Goal: Find specific page/section: Find specific page/section

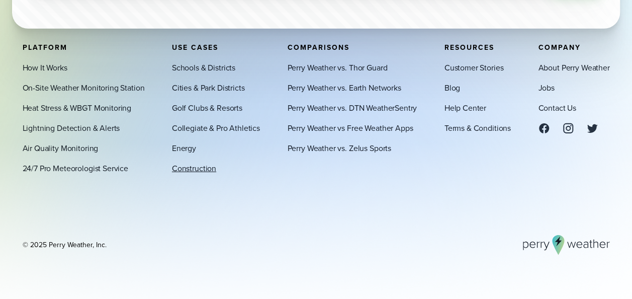
scroll to position [3405, 0]
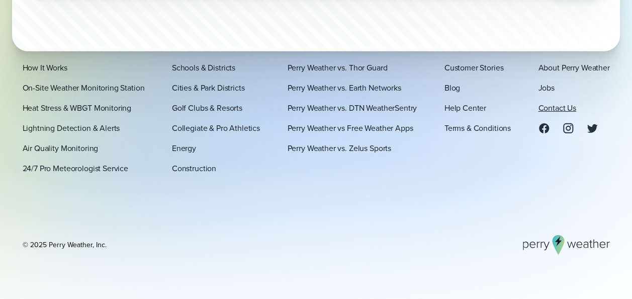
click at [555, 108] on link "Contact Us" at bounding box center [557, 108] width 38 height 12
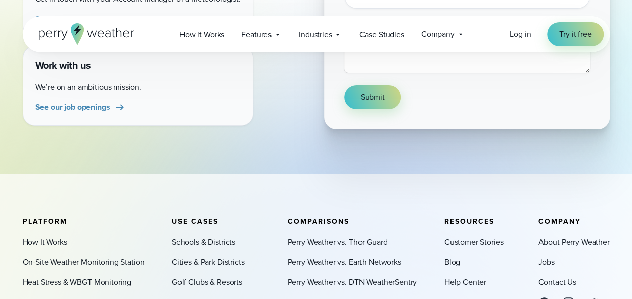
scroll to position [352, 0]
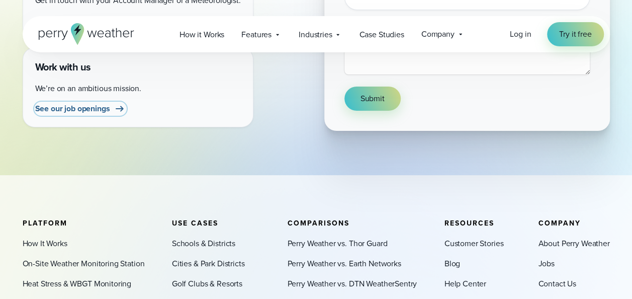
click at [106, 111] on span "See our job openings" at bounding box center [72, 109] width 75 height 12
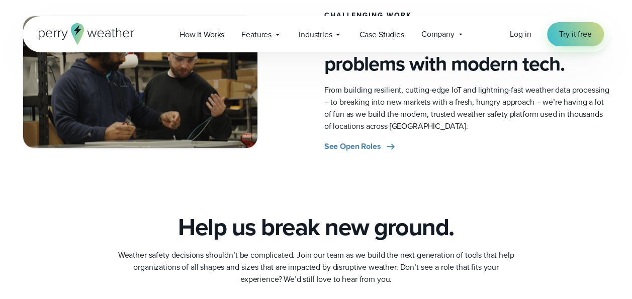
scroll to position [553, 0]
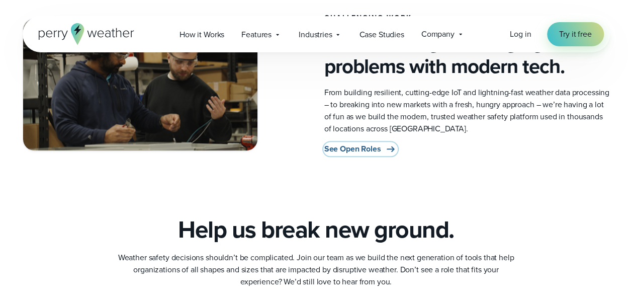
click at [351, 151] on span "See Open Roles" at bounding box center [352, 149] width 57 height 12
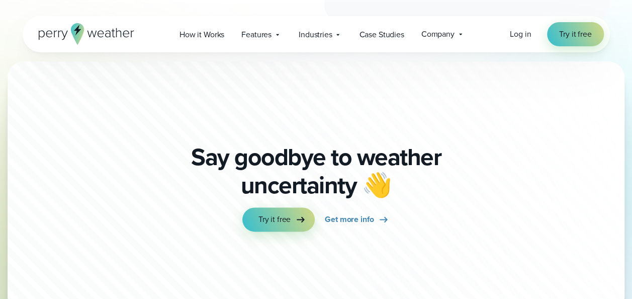
scroll to position [2624, 0]
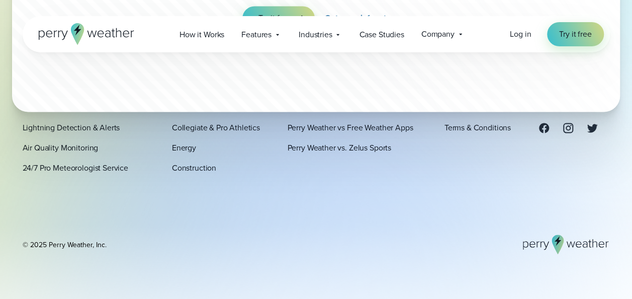
click at [557, 110] on link "Contact Us" at bounding box center [557, 108] width 38 height 12
